Goal: Transaction & Acquisition: Subscribe to service/newsletter

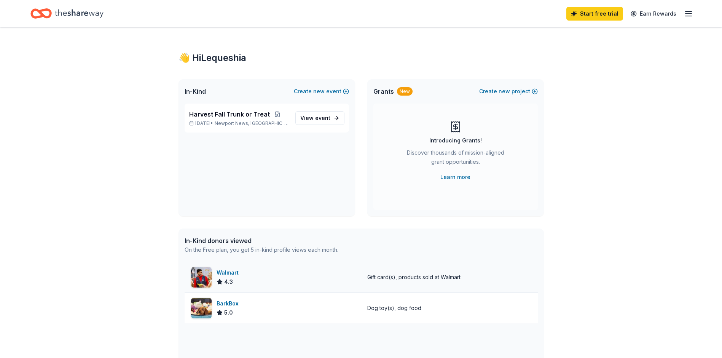
click at [198, 277] on img at bounding box center [201, 277] width 21 height 21
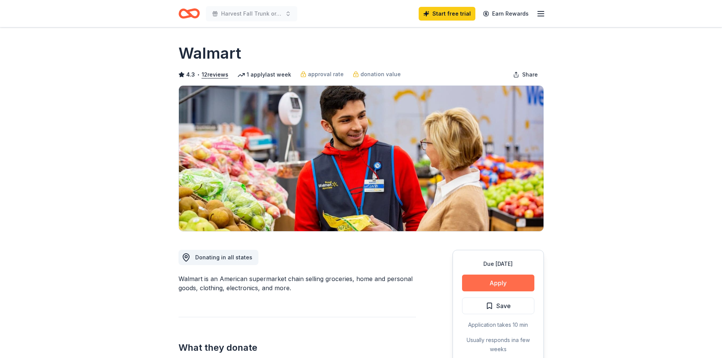
click at [482, 280] on button "Apply" at bounding box center [498, 282] width 72 height 17
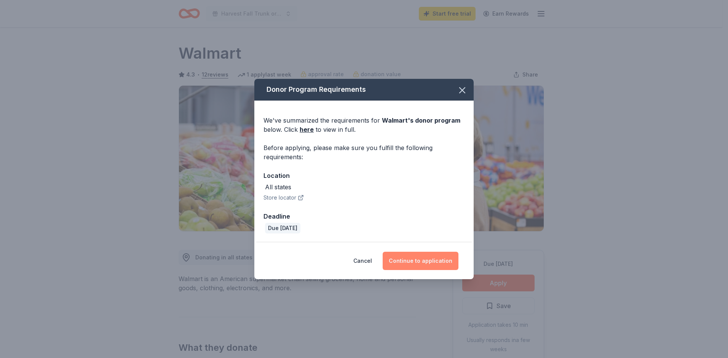
click at [423, 264] on button "Continue to application" at bounding box center [420, 261] width 76 height 18
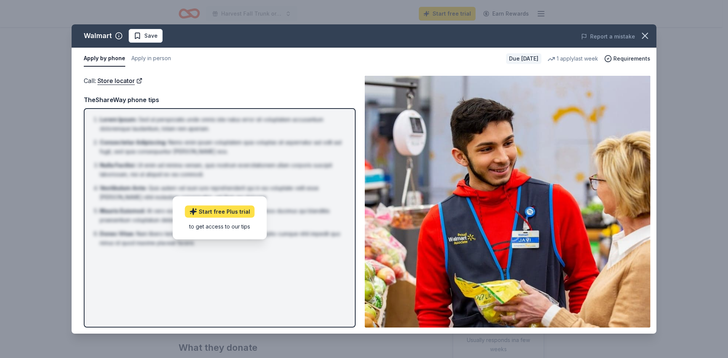
click at [207, 210] on link "Start free Plus trial" at bounding box center [220, 211] width 70 height 12
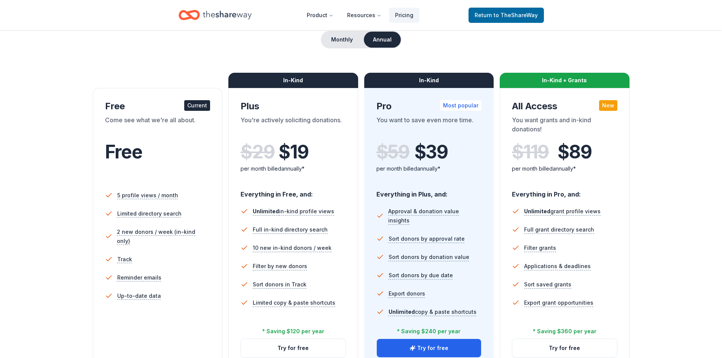
scroll to position [151, 0]
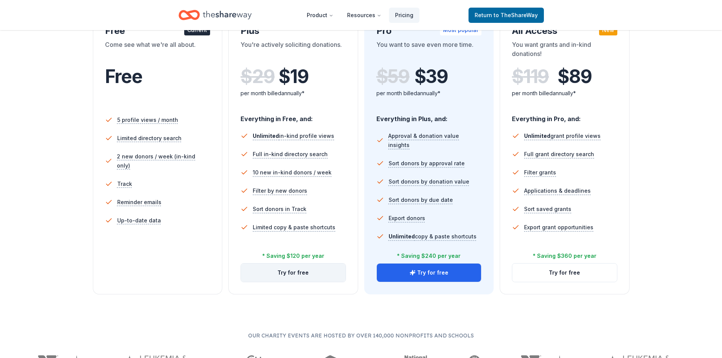
click at [279, 274] on button "Try for free" at bounding box center [293, 272] width 105 height 18
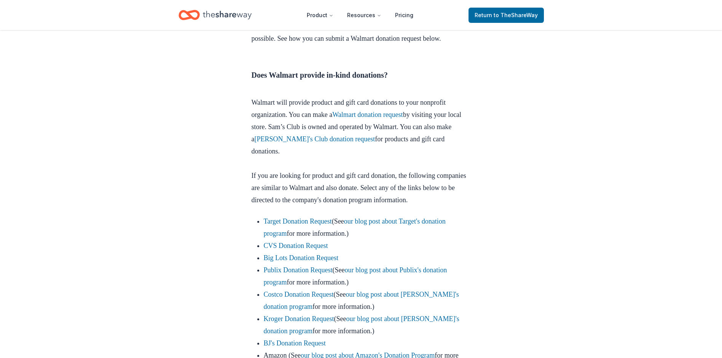
scroll to position [400, 0]
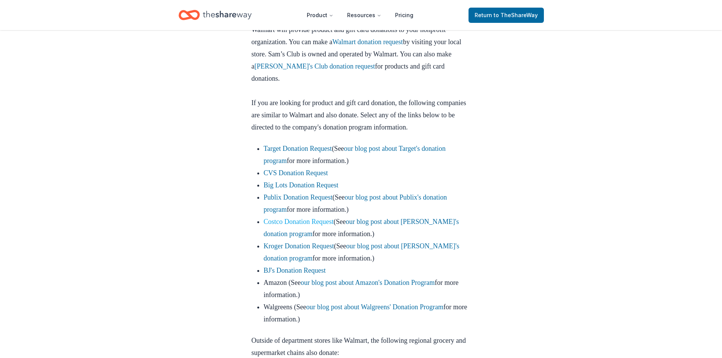
click at [305, 218] on link "Costco Donation Request" at bounding box center [299, 222] width 70 height 8
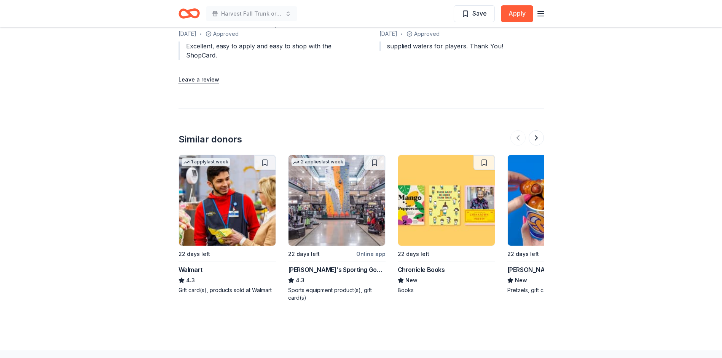
scroll to position [942, 0]
